Goal: Information Seeking & Learning: Learn about a topic

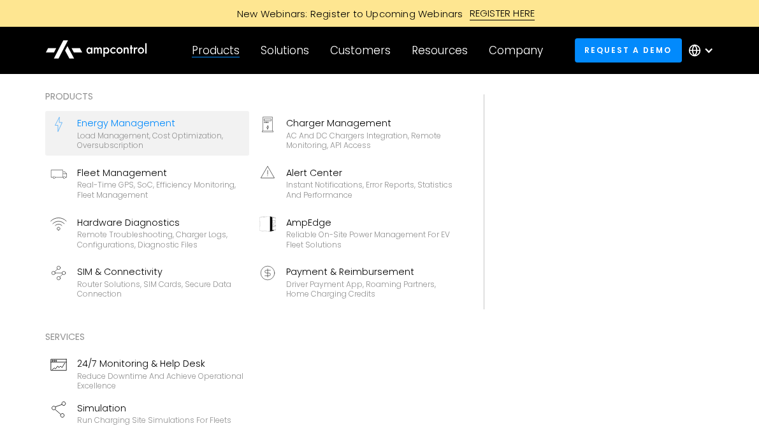
click at [145, 131] on div "Load management, cost optimization, oversubscription" at bounding box center [160, 141] width 167 height 20
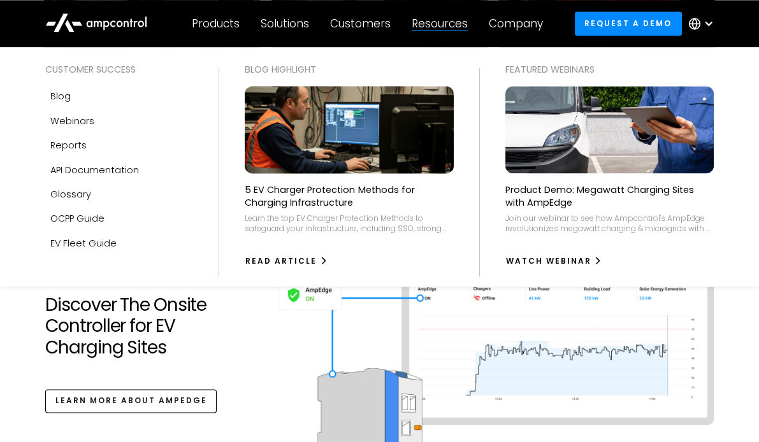
scroll to position [4132, 0]
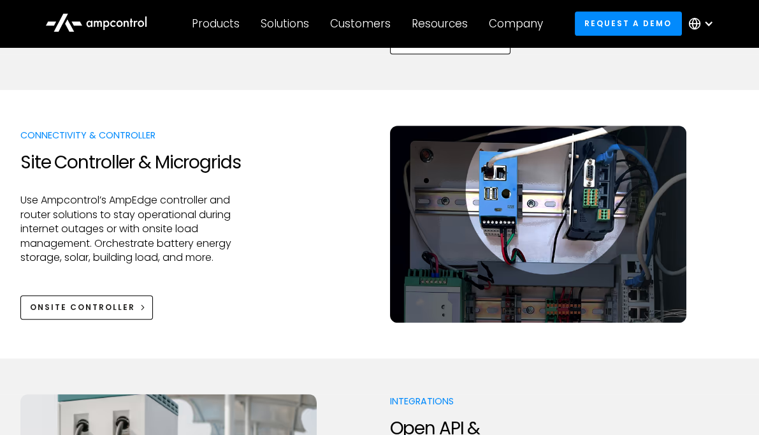
scroll to position [1408, 0]
